Goal: Task Accomplishment & Management: Complete application form

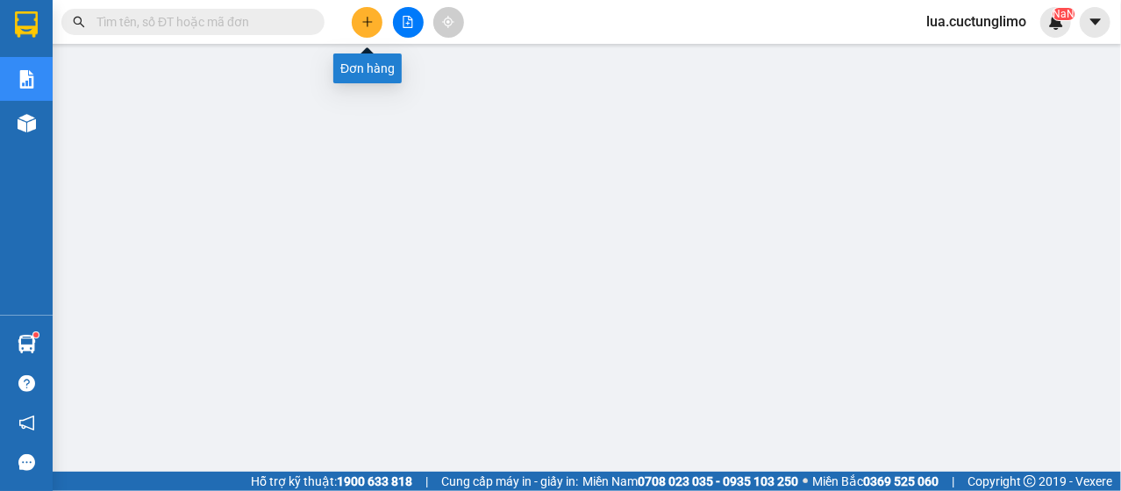
click at [370, 24] on icon "plus" at bounding box center [367, 22] width 12 height 12
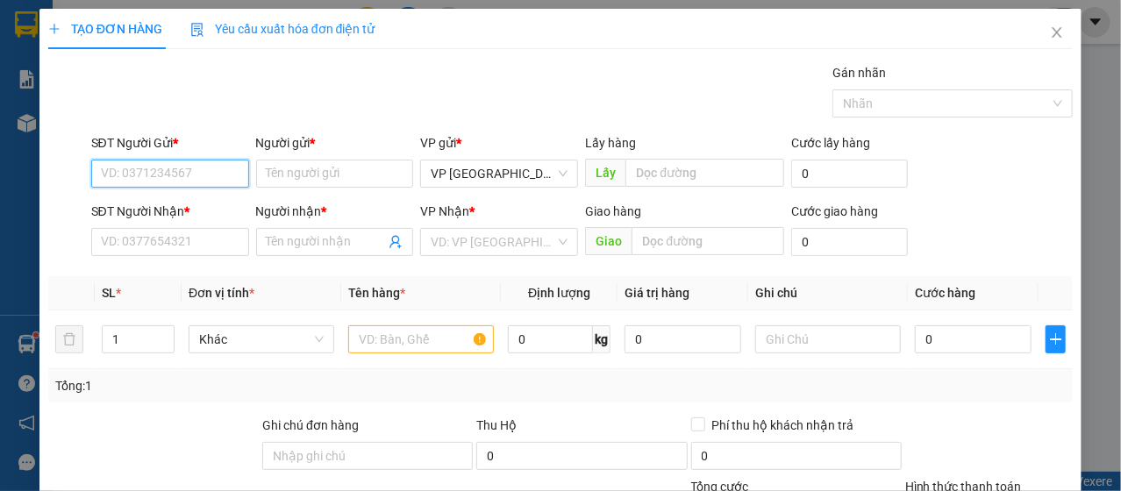
click at [160, 162] on input "SĐT Người Gửi *" at bounding box center [170, 174] width 158 height 28
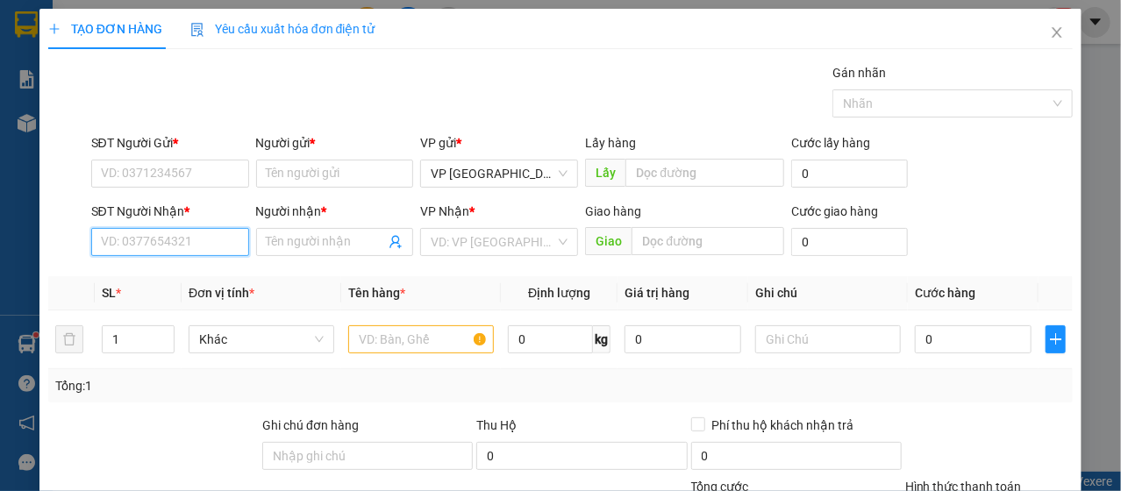
click at [151, 242] on input "SĐT Người Nhận *" at bounding box center [170, 242] width 158 height 28
type input "0857572228"
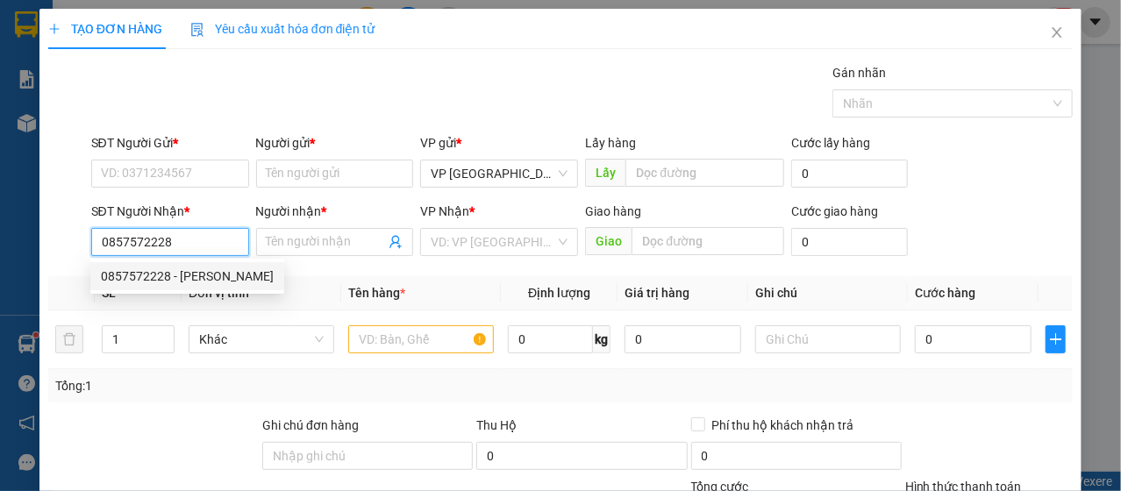
click at [190, 282] on div "0857572228 - Gia" at bounding box center [187, 276] width 173 height 19
type input "Gia"
type input "30.000"
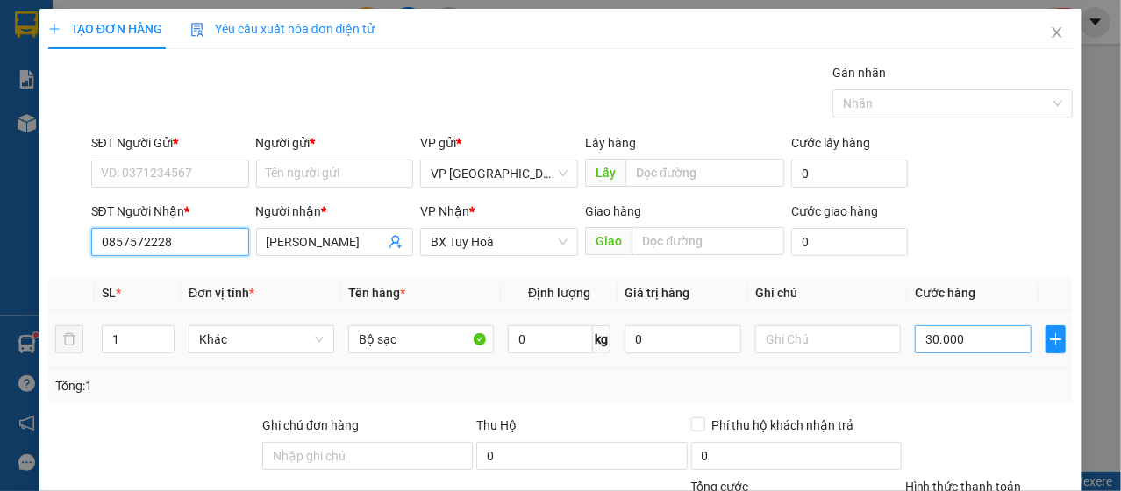
type input "0857572228"
click at [947, 328] on input "30.000" at bounding box center [973, 339] width 117 height 28
type input "4"
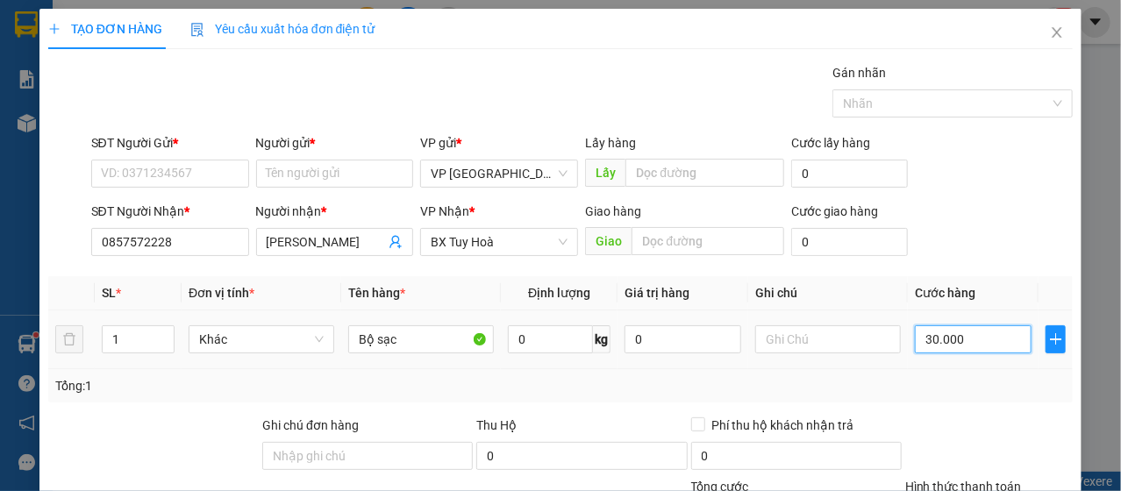
type input "4"
type input "40"
type input "400"
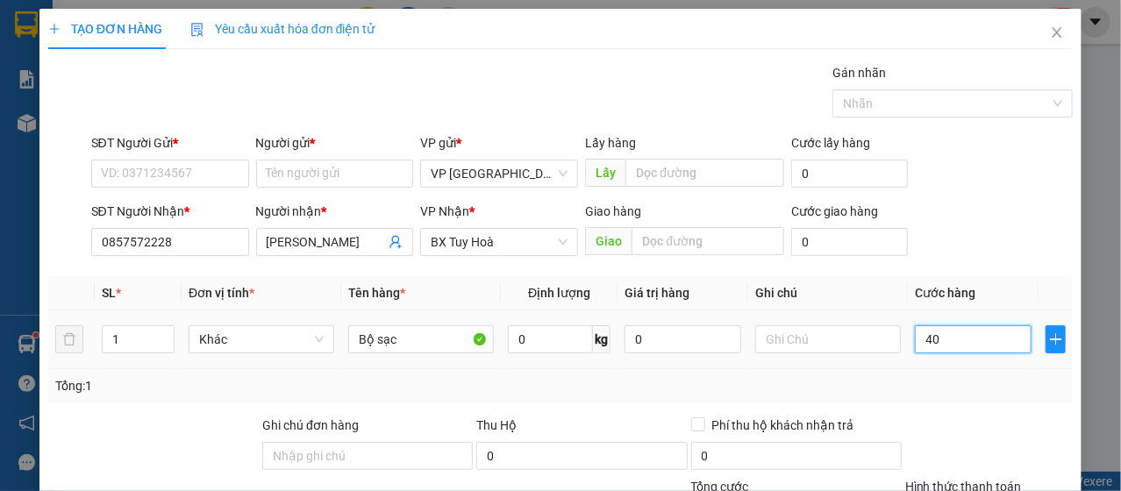
type input "400"
type input "4.000"
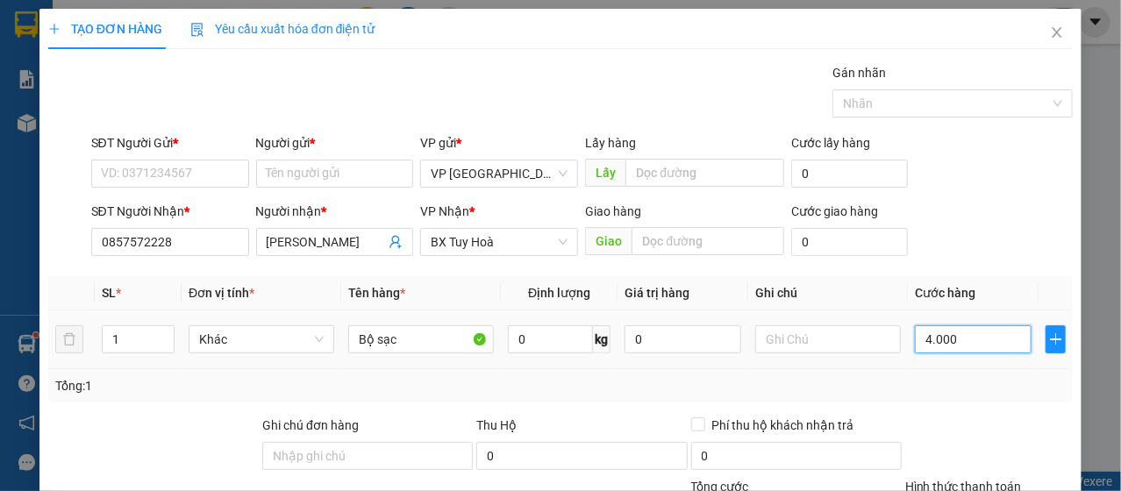
type input "40.000"
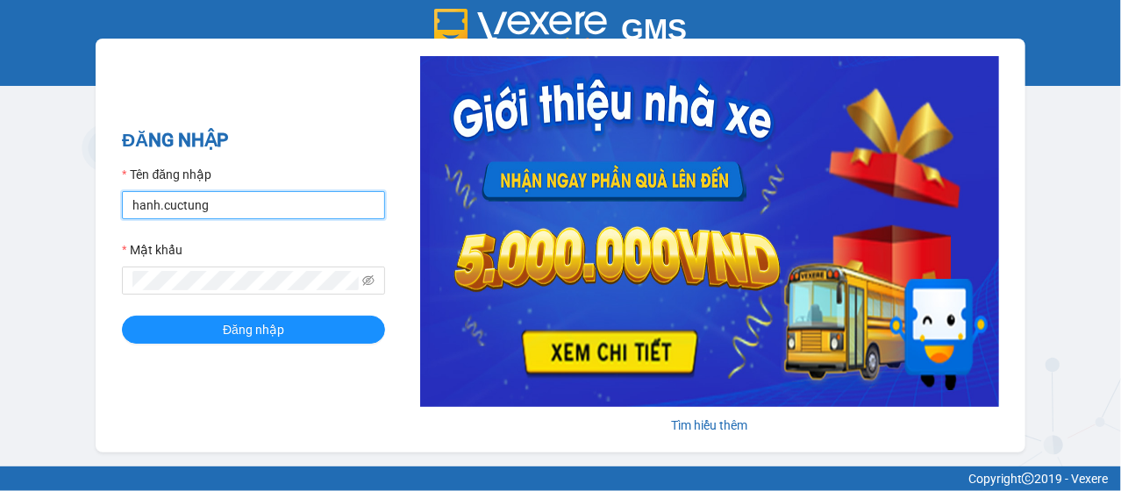
click at [208, 203] on input "hanh.cuctung" at bounding box center [253, 205] width 263 height 28
type input "liem.cuctunglimo"
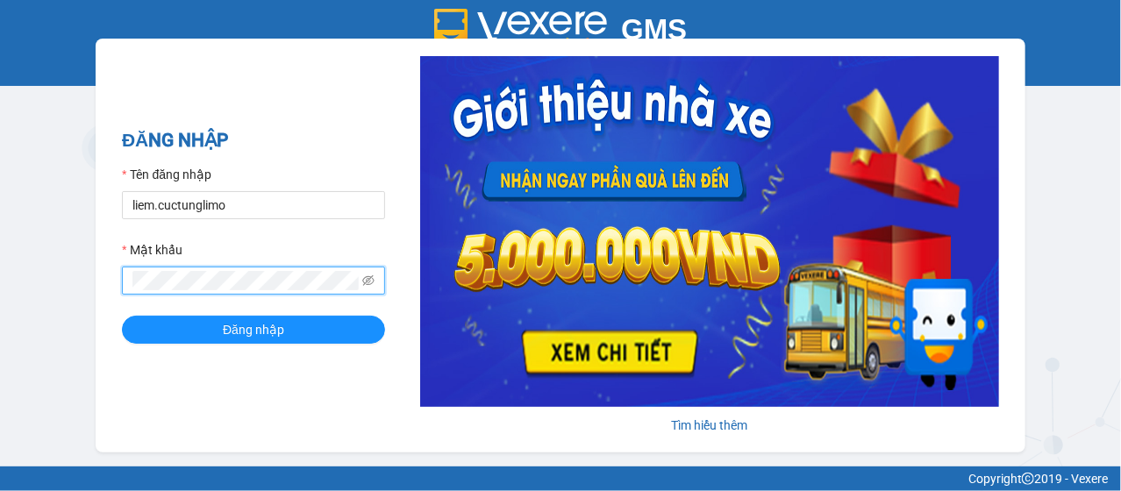
click at [122, 316] on button "Đăng nhập" at bounding box center [253, 330] width 263 height 28
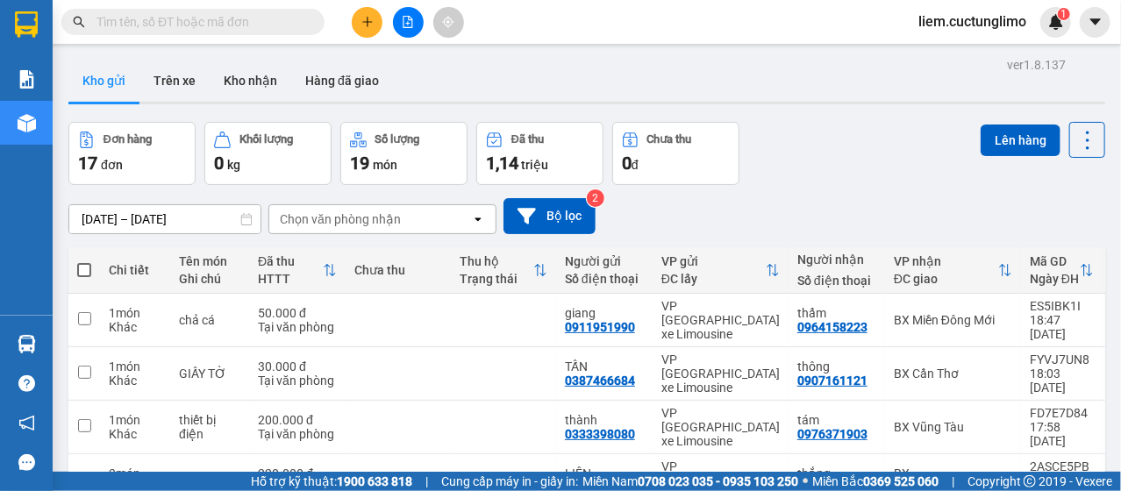
click at [365, 23] on icon "plus" at bounding box center [367, 22] width 12 height 12
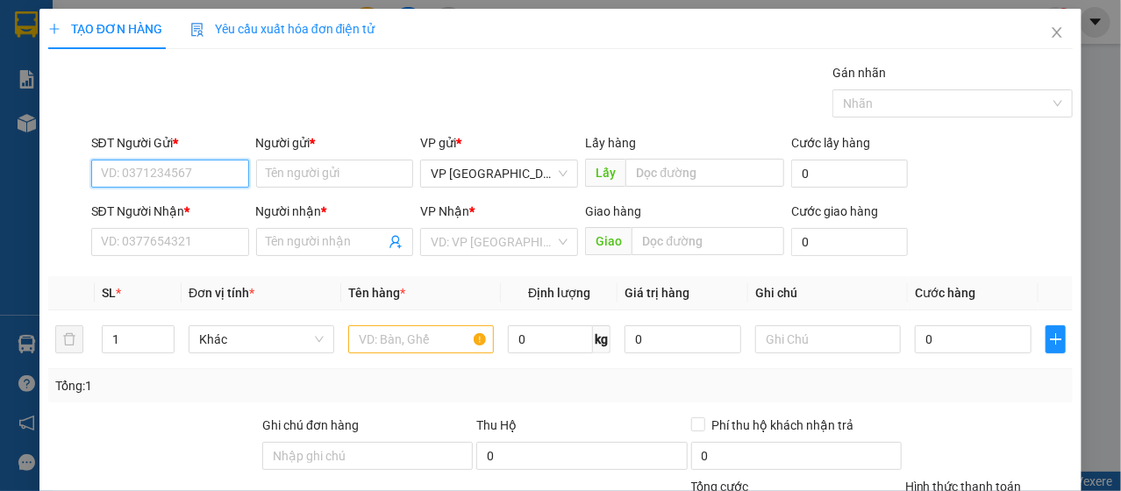
click at [153, 175] on input "SĐT Người Gửi *" at bounding box center [170, 174] width 158 height 28
type input "0337688299"
click at [205, 197] on div "0337688299 - long" at bounding box center [168, 208] width 156 height 28
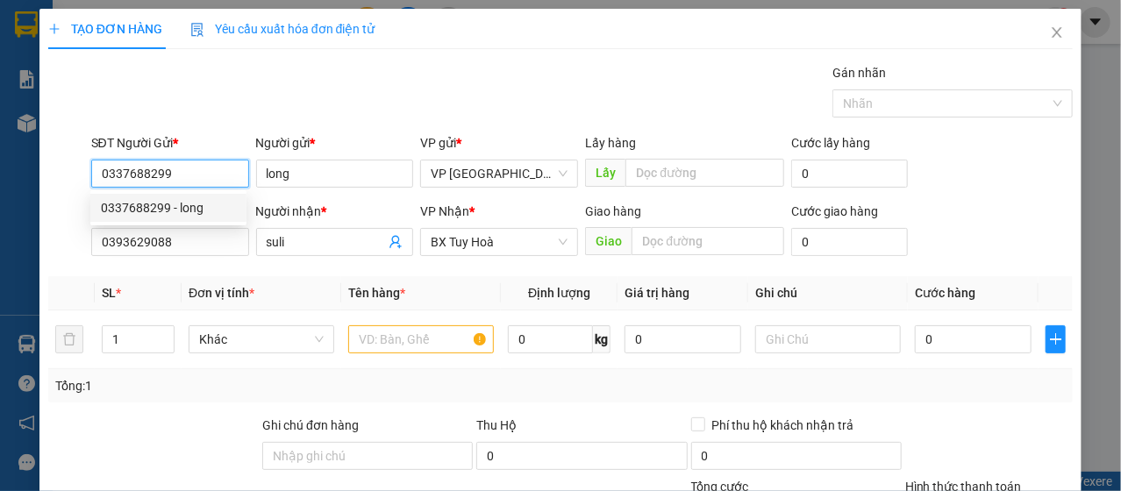
type input "long"
type input "0393629088"
type input "suli"
type input "40.000"
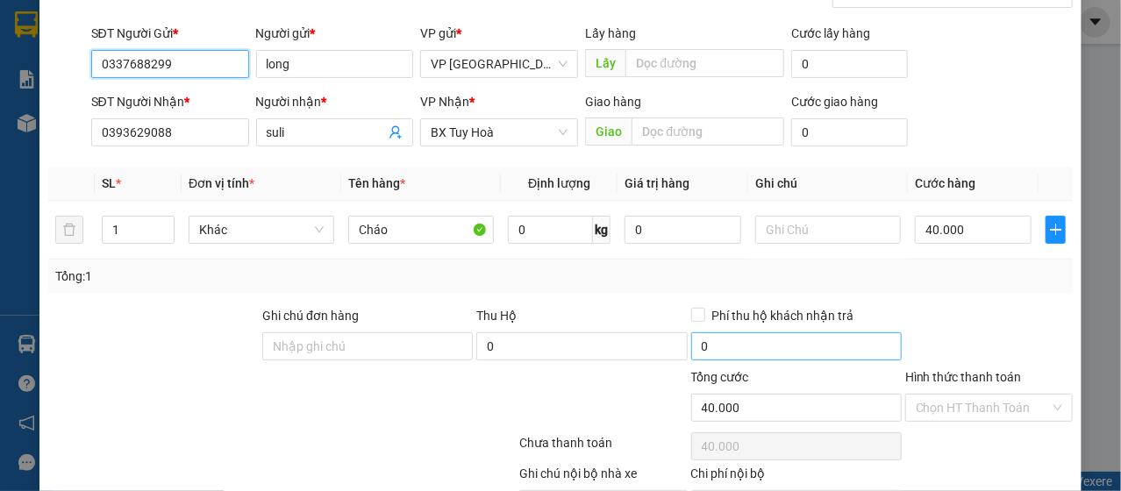
scroll to position [175, 0]
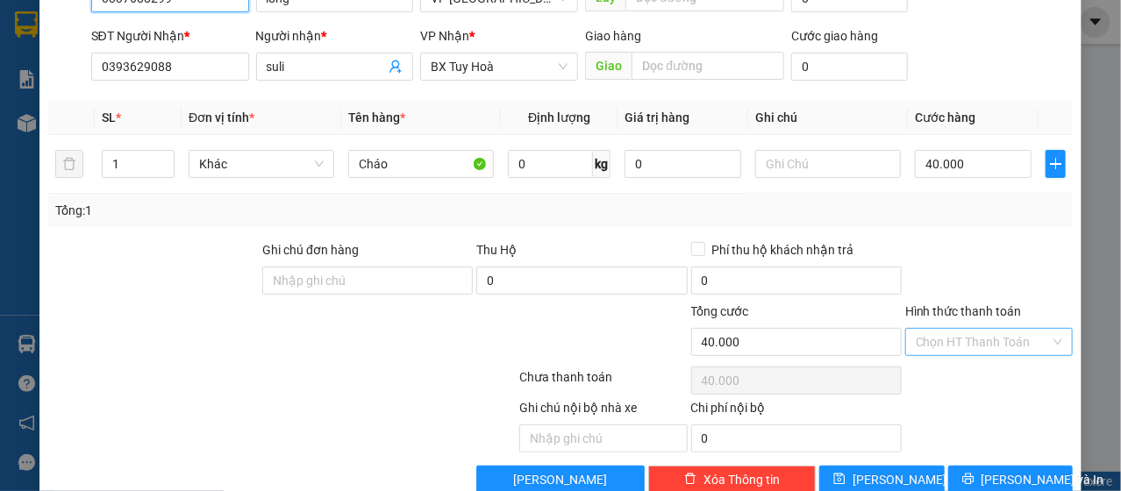
type input "0337688299"
drag, startPoint x: 968, startPoint y: 338, endPoint x: 958, endPoint y: 355, distance: 20.5
click at [965, 344] on input "Hình thức thanh toán" at bounding box center [983, 342] width 134 height 26
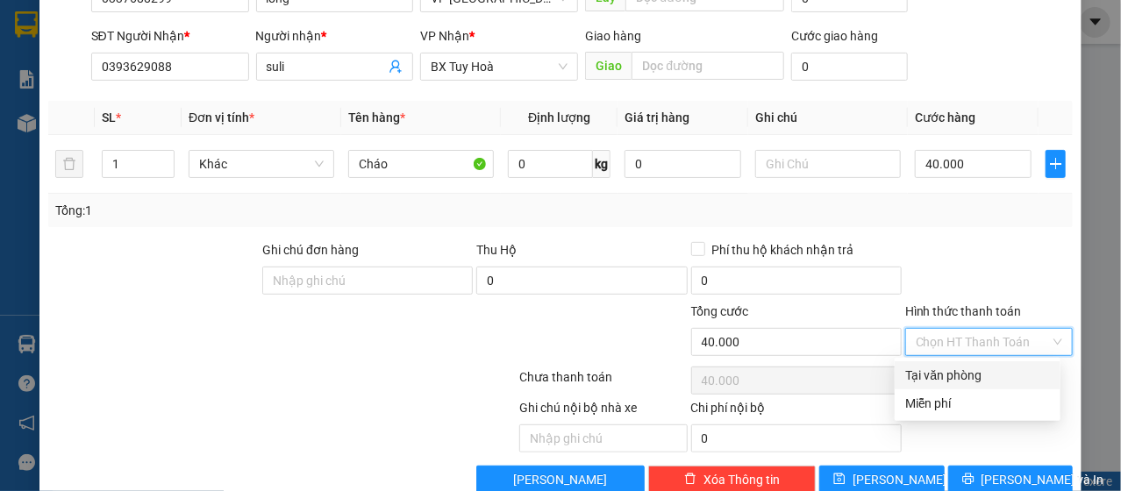
click at [944, 376] on div "Tại văn phòng" at bounding box center [977, 375] width 145 height 19
type input "0"
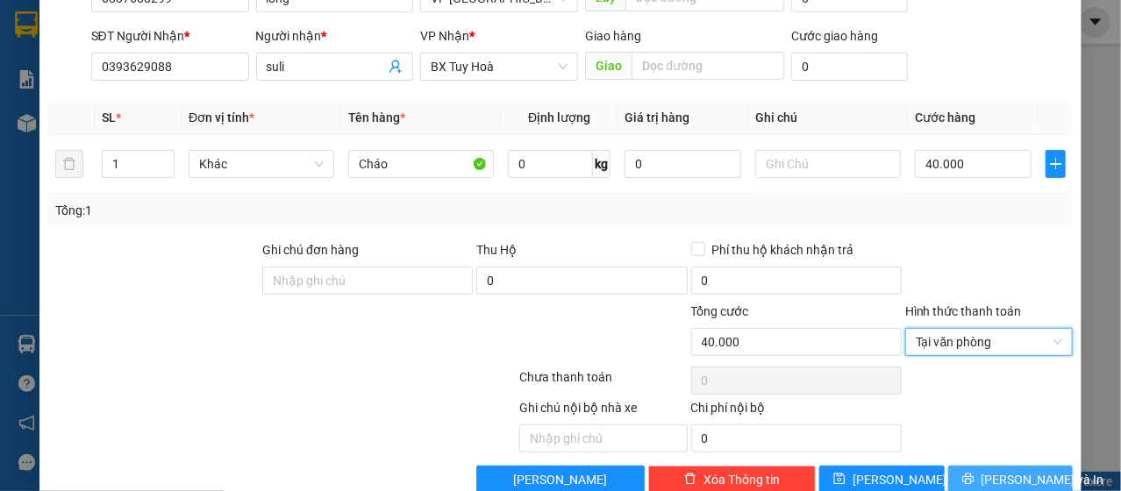
click at [972, 467] on button "Lưu và In" at bounding box center [1010, 480] width 125 height 28
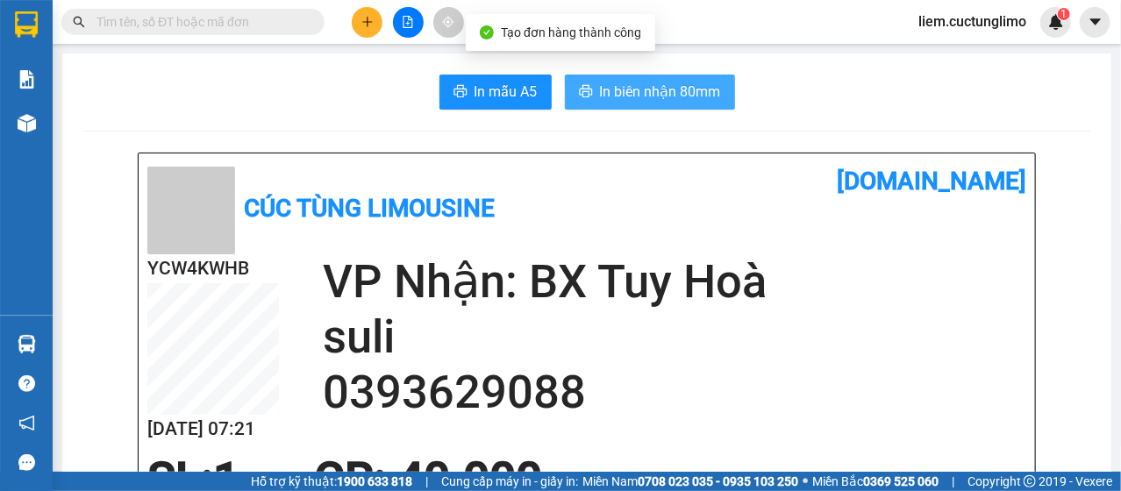
click at [617, 101] on span "In biên nhận 80mm" at bounding box center [660, 92] width 121 height 22
